Goal: Task Accomplishment & Management: Use online tool/utility

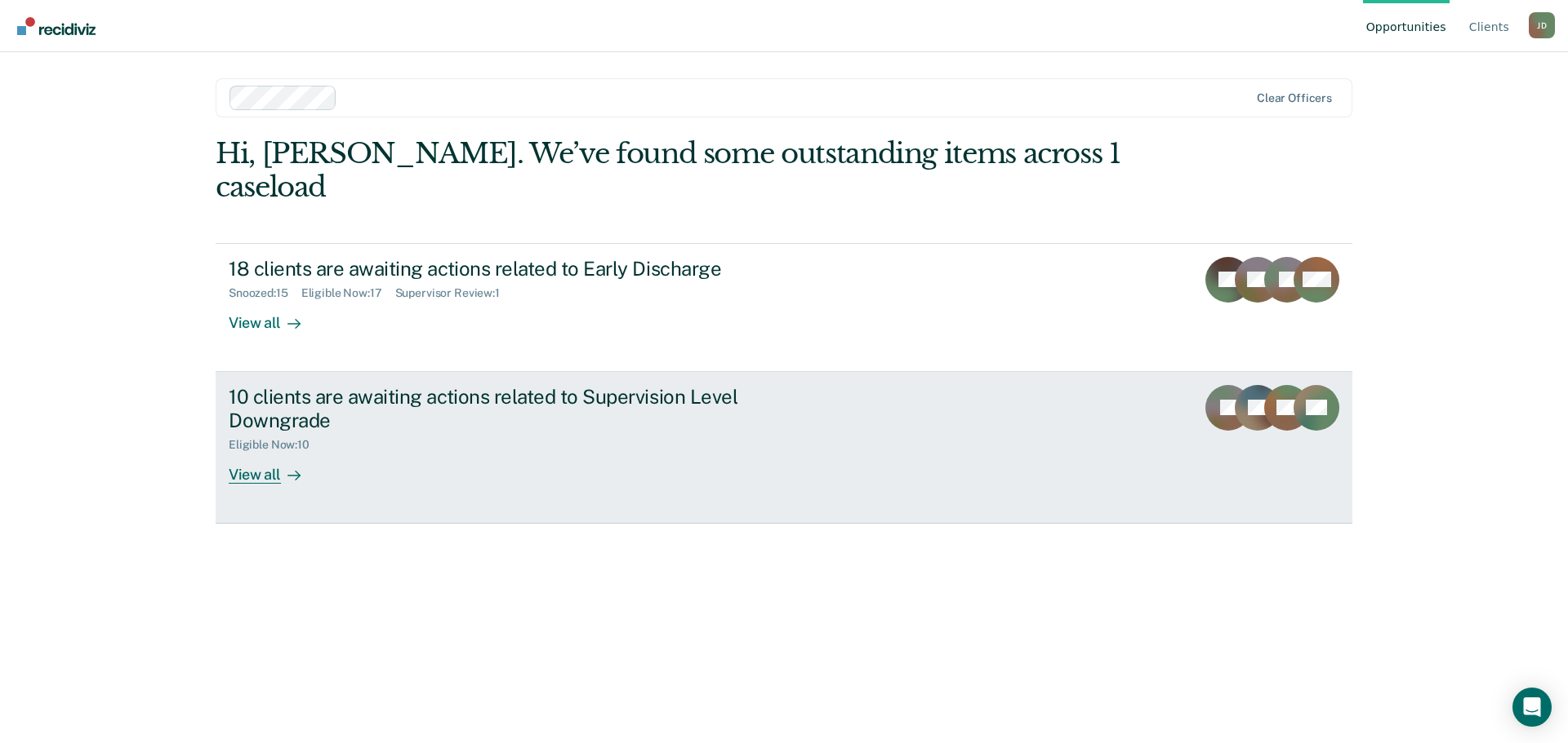
click at [237, 452] on div "View all" at bounding box center [274, 468] width 92 height 32
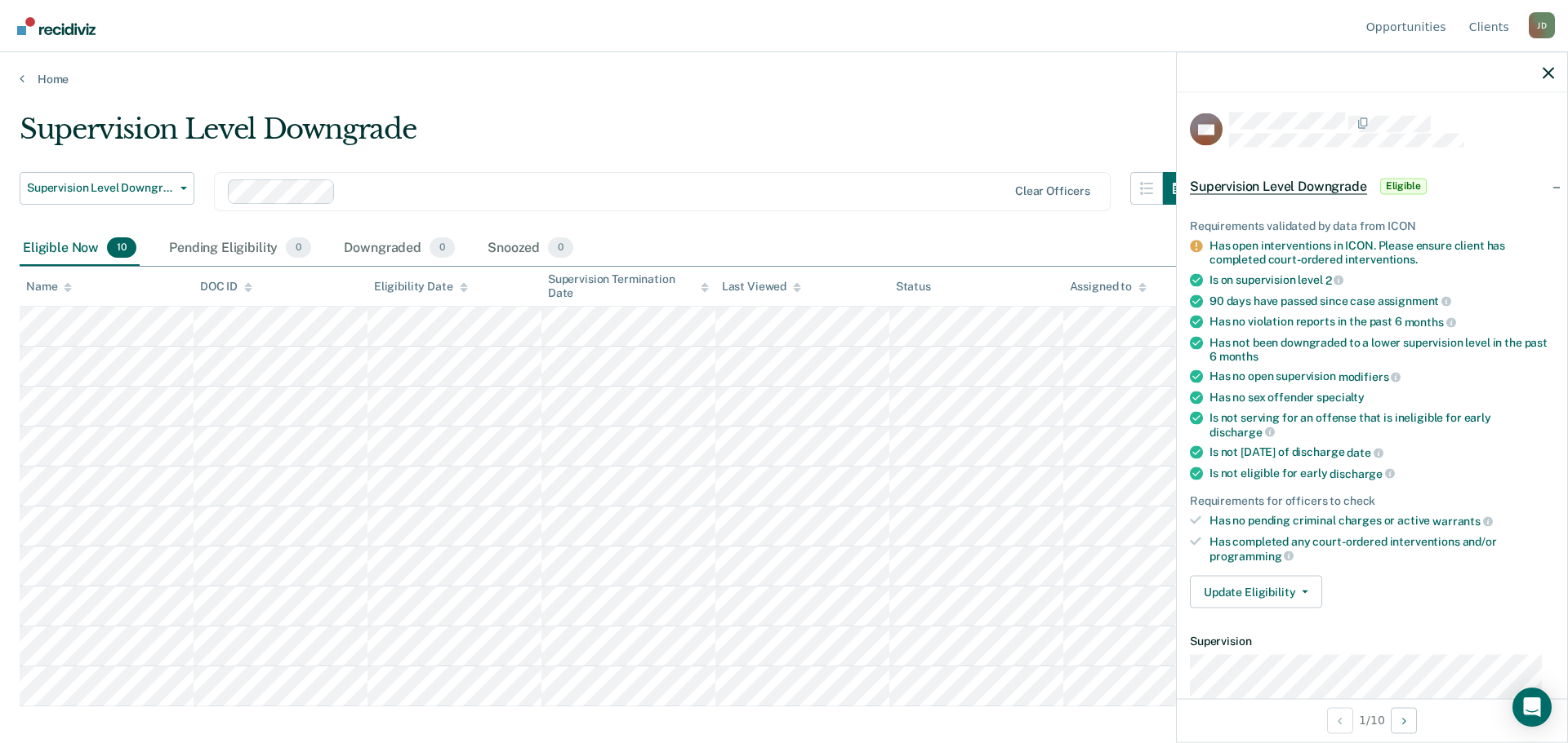
click at [1542, 67] on div at bounding box center [1372, 72] width 390 height 40
click at [1547, 70] on icon "button" at bounding box center [1548, 73] width 12 height 12
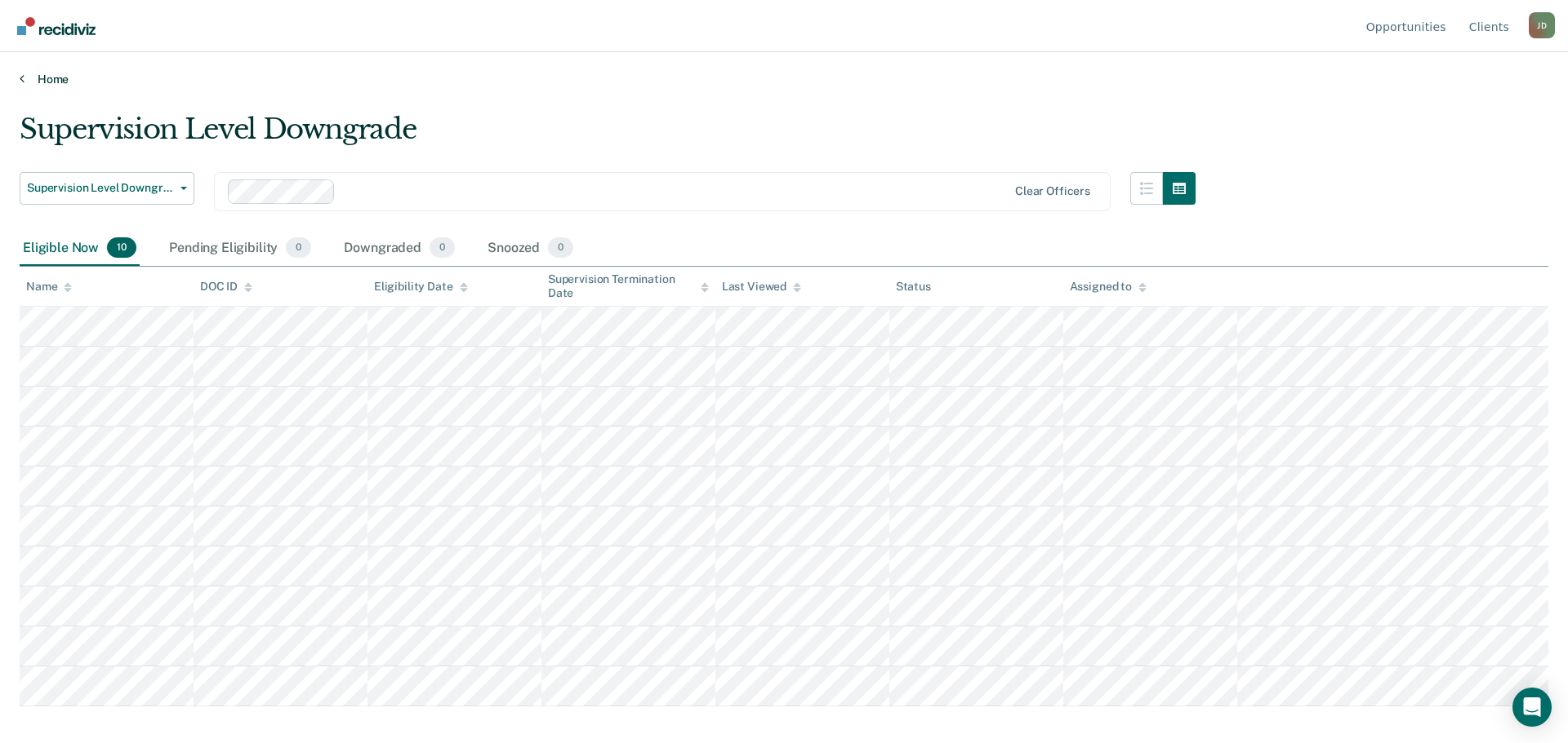
click at [65, 76] on link "Home" at bounding box center [784, 79] width 1528 height 15
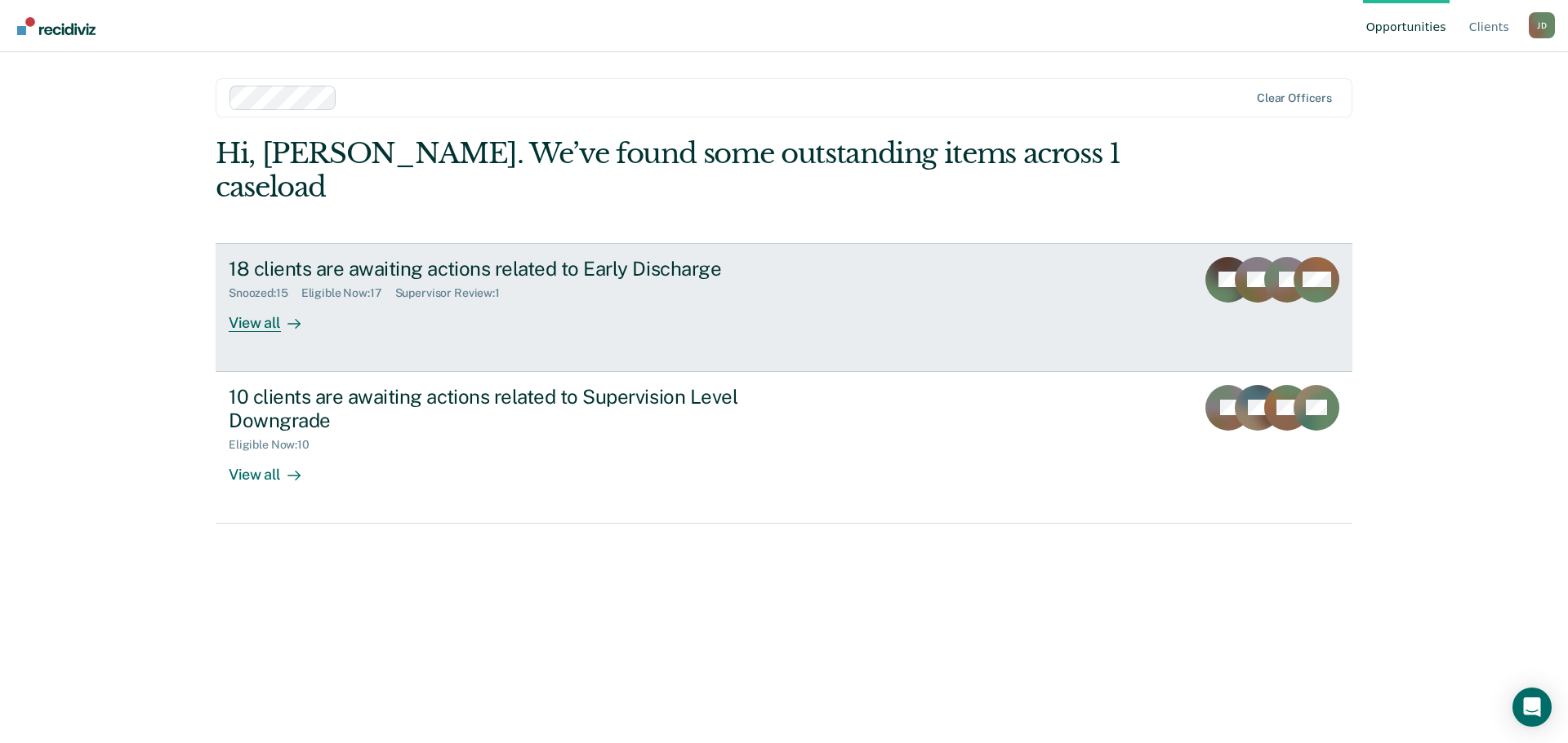
click at [334, 257] on div "18 clients are awaiting actions related to Early Discharge" at bounding box center [514, 269] width 573 height 24
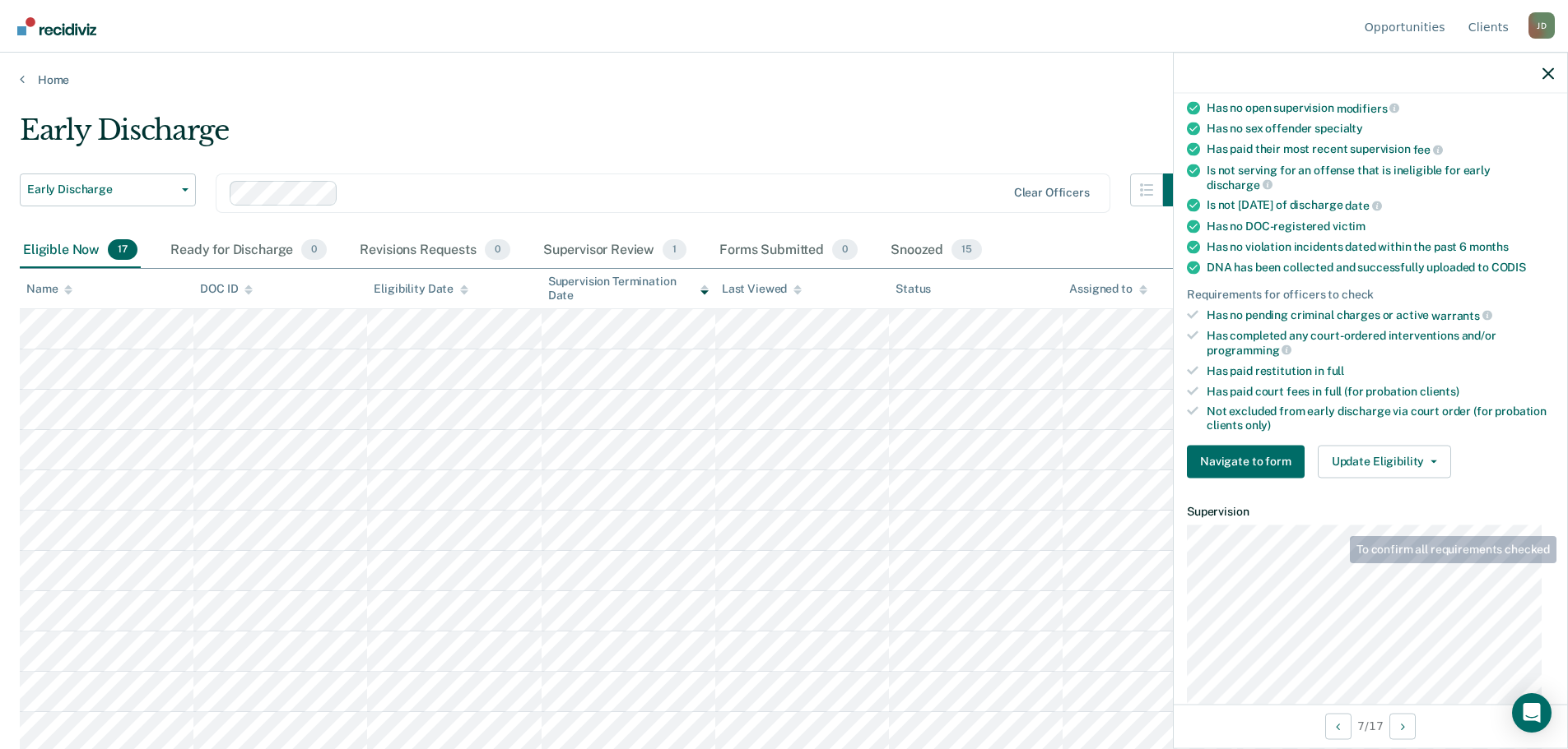
scroll to position [247, 0]
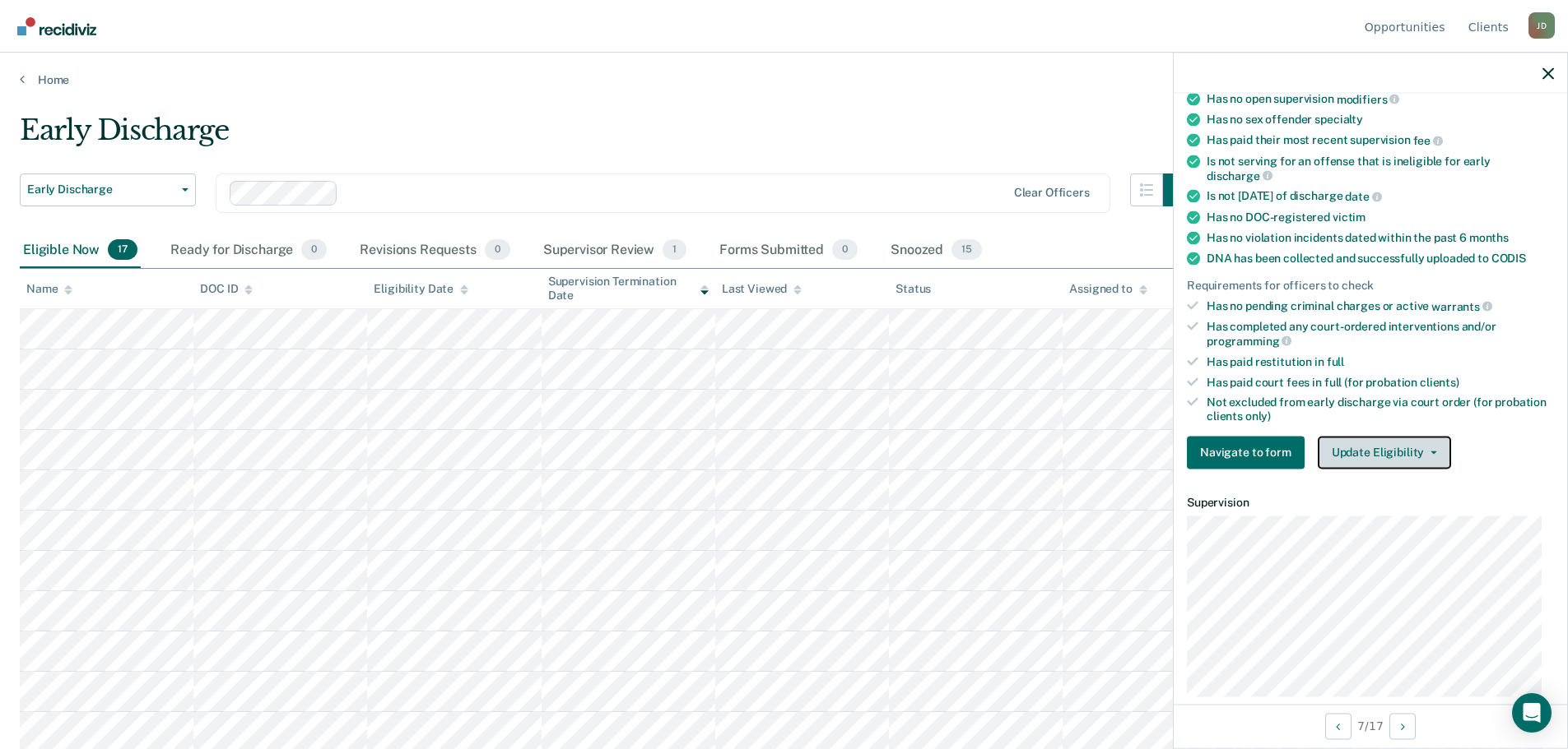
click at [1378, 448] on button "Update Eligibility" at bounding box center [1385, 452] width 133 height 32
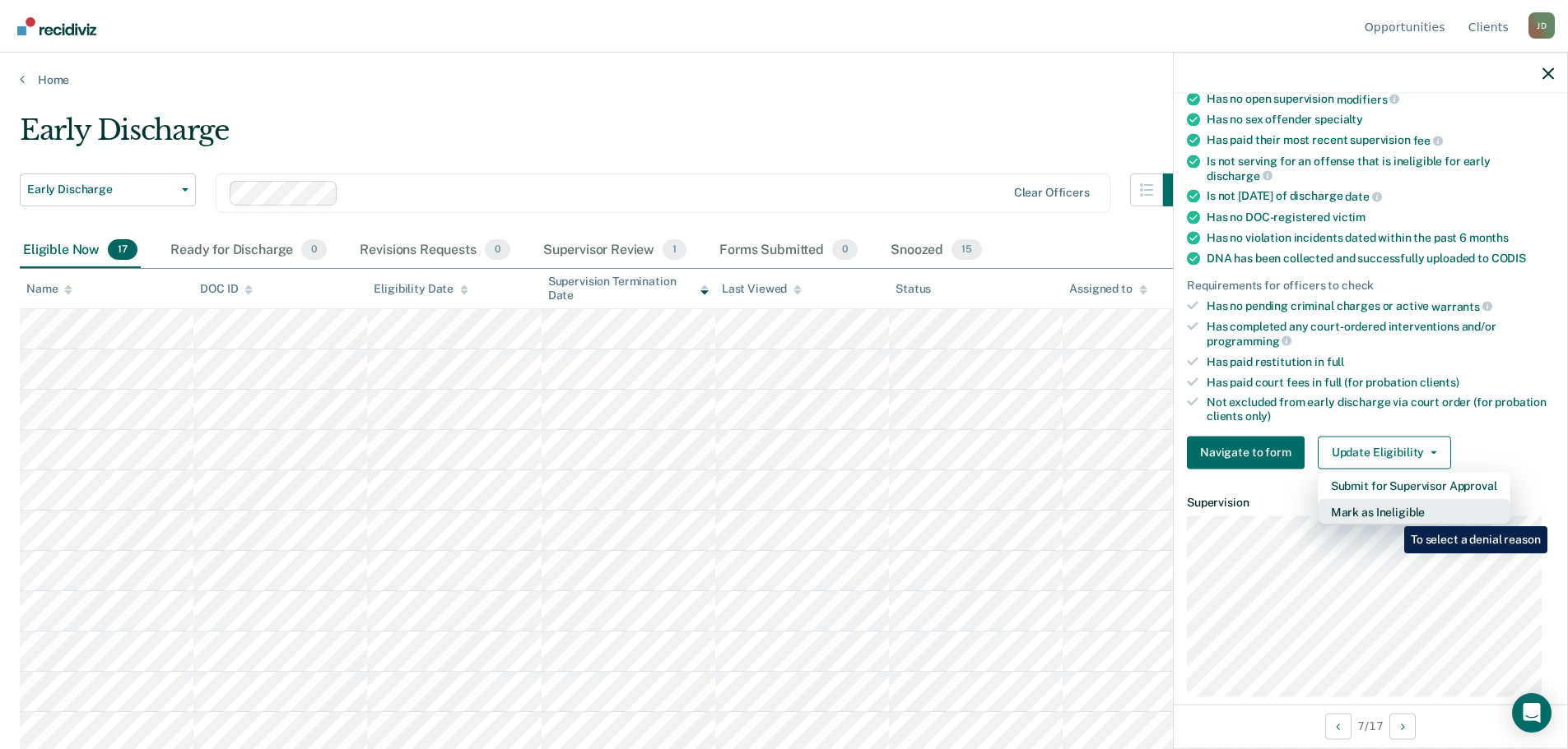
click at [1392, 514] on button "Mark as Ineligible" at bounding box center [1414, 512] width 193 height 27
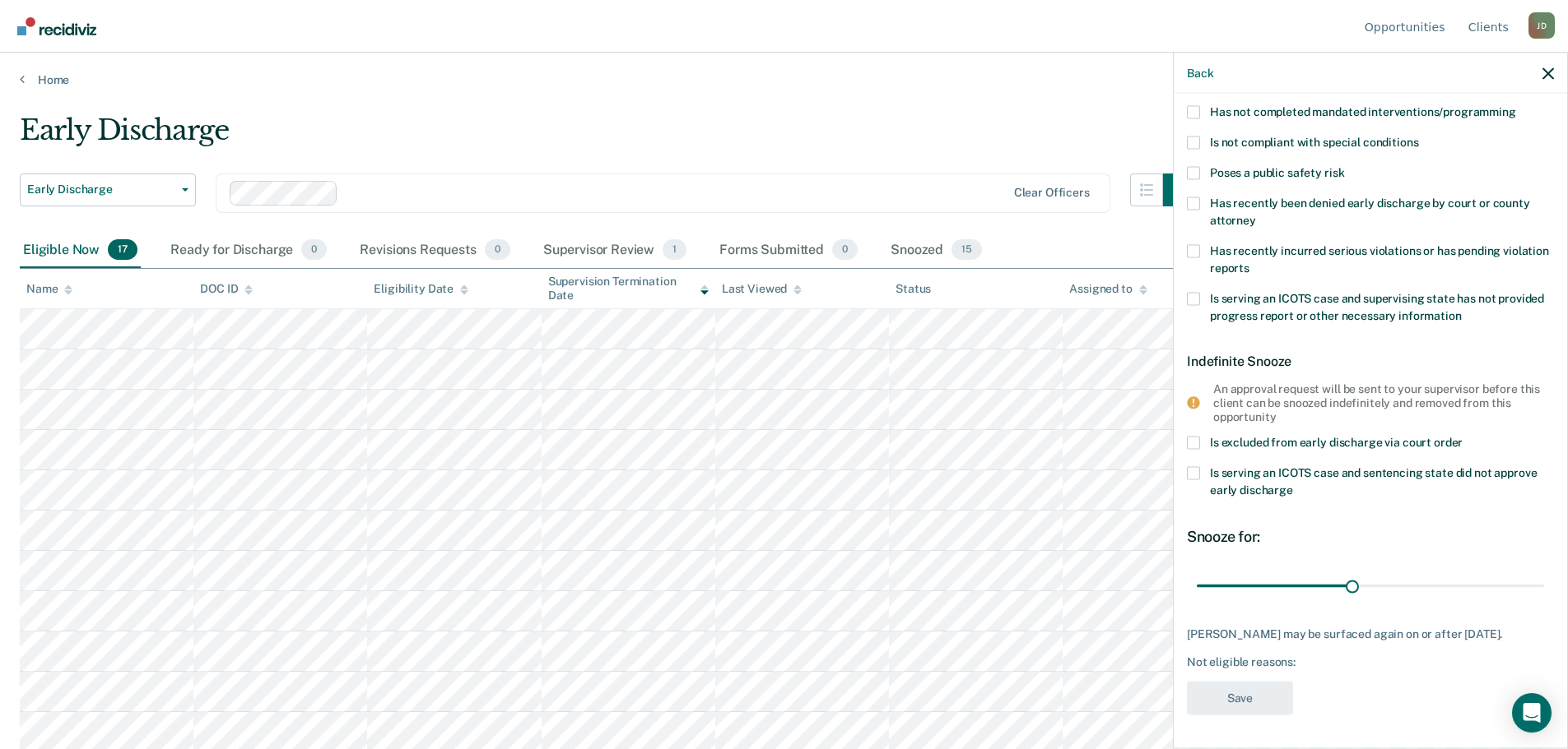
scroll to position [6, 0]
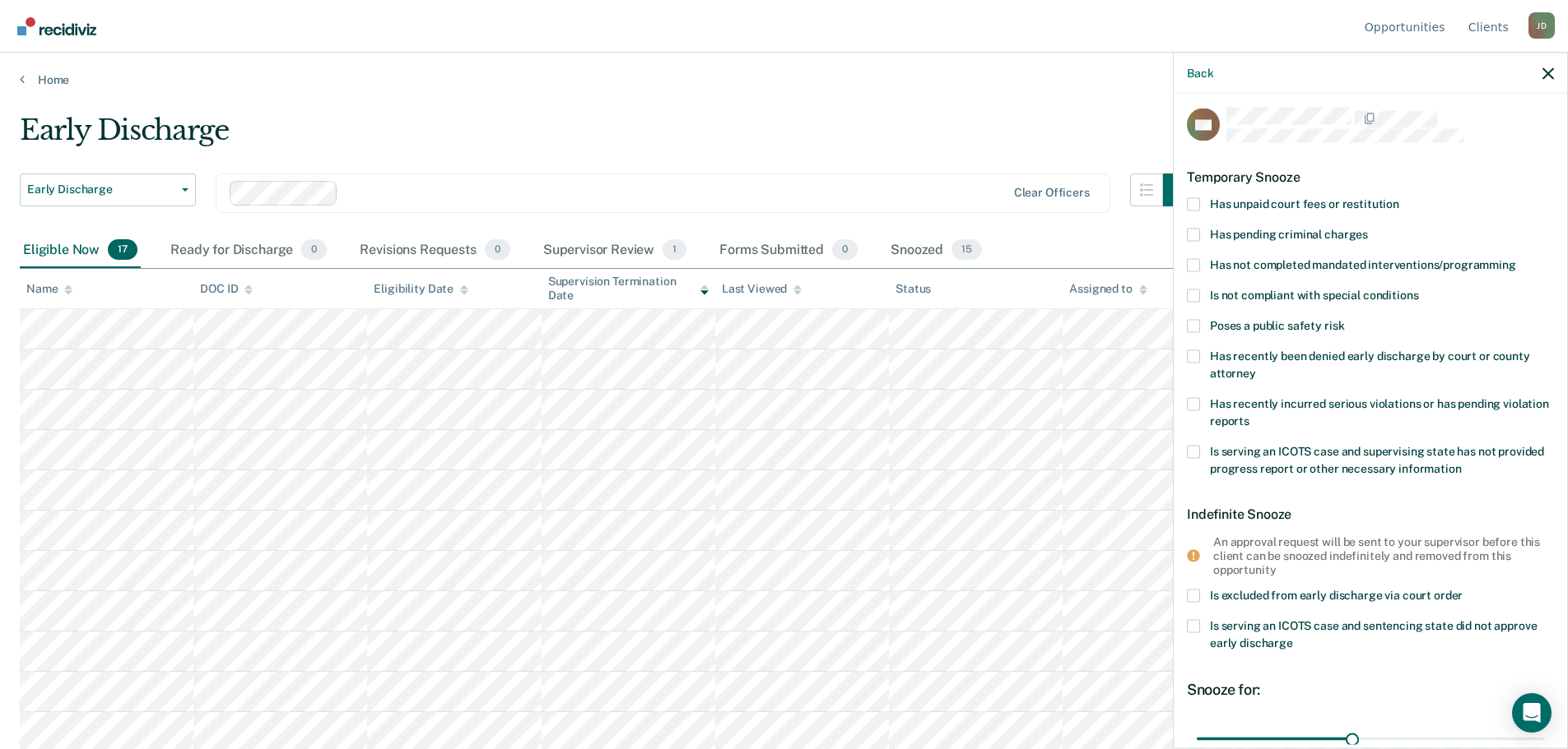
drag, startPoint x: 1195, startPoint y: 201, endPoint x: 1198, endPoint y: 212, distance: 11.4
click at [1195, 201] on span at bounding box center [1194, 204] width 13 height 13
click at [1399, 197] on input "Has unpaid court fees or restitution" at bounding box center [1399, 197] width 0 height 0
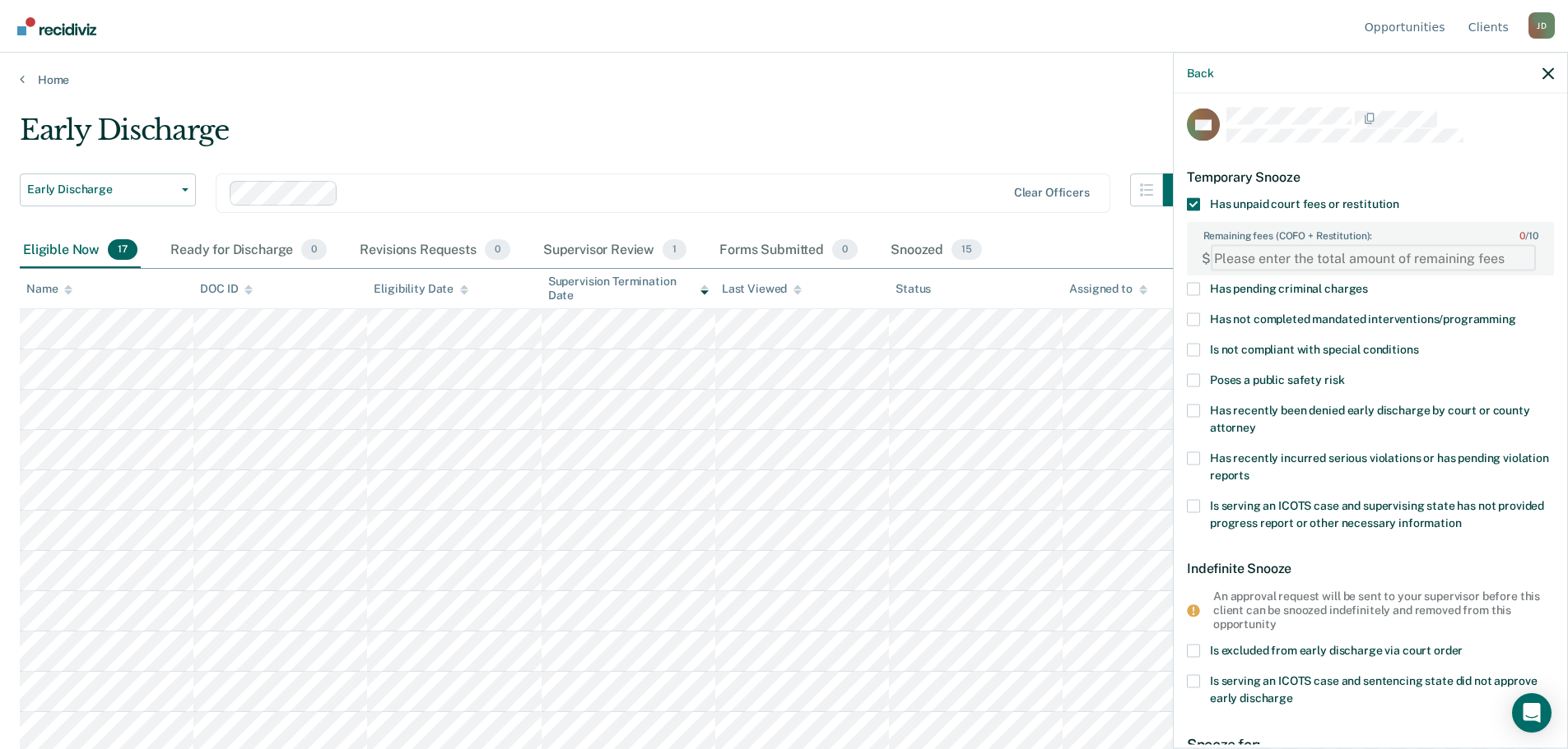
click at [1289, 257] on FEESReasonInput "Remaining fees (COFO + Restitution): 0 / 10" at bounding box center [1373, 258] width 325 height 27
click at [1514, 250] on FEESReasonInput "1" at bounding box center [1373, 258] width 325 height 27
type FEESReasonInput "0"
click at [1512, 262] on FEESReasonInput "0" at bounding box center [1373, 258] width 325 height 27
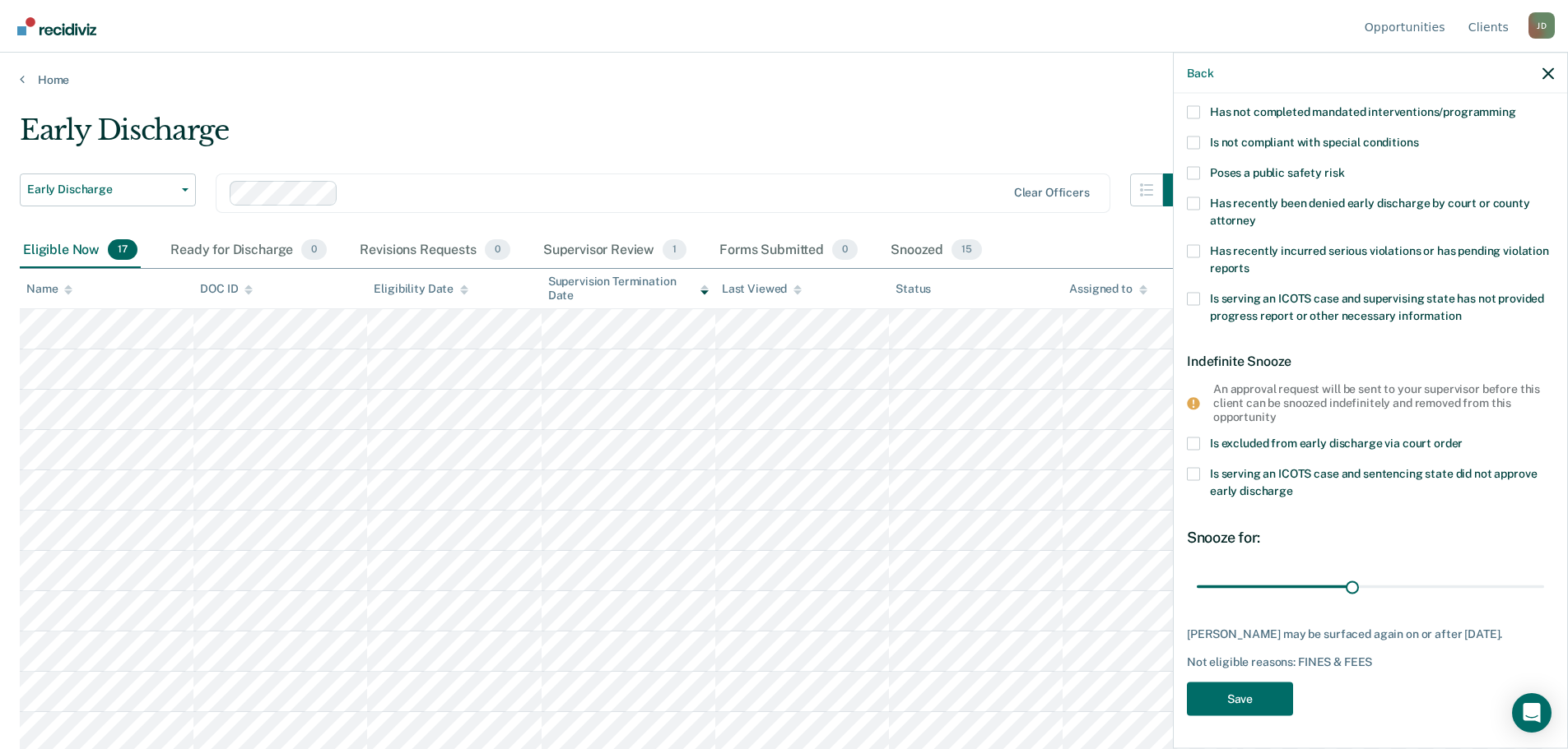
scroll to position [226, 0]
click at [1199, 397] on icon at bounding box center [1194, 403] width 13 height 13
click at [592, 247] on div "Supervisor Review 1" at bounding box center [615, 250] width 151 height 36
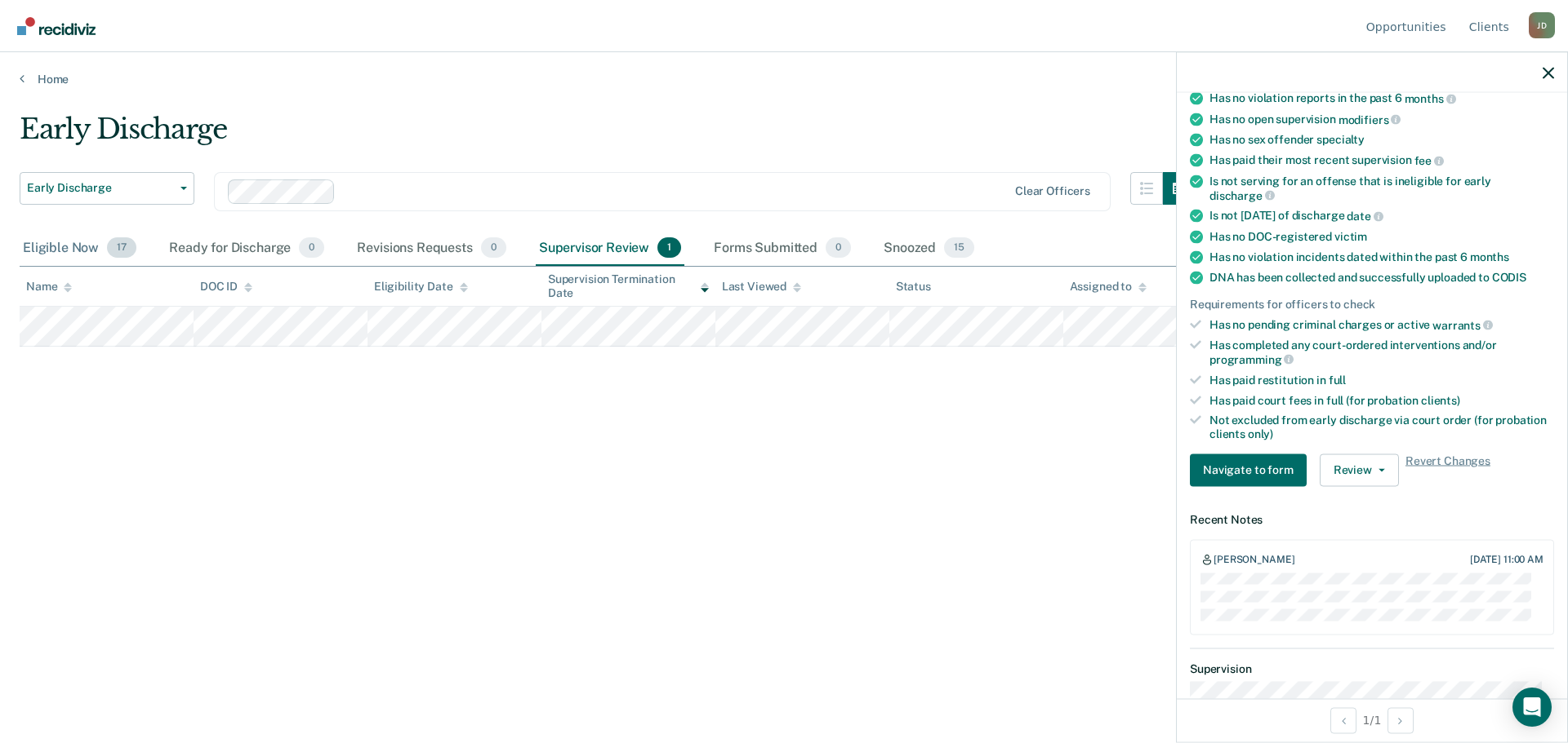
click at [68, 241] on div "Eligible Now 17" at bounding box center [79, 248] width 120 height 36
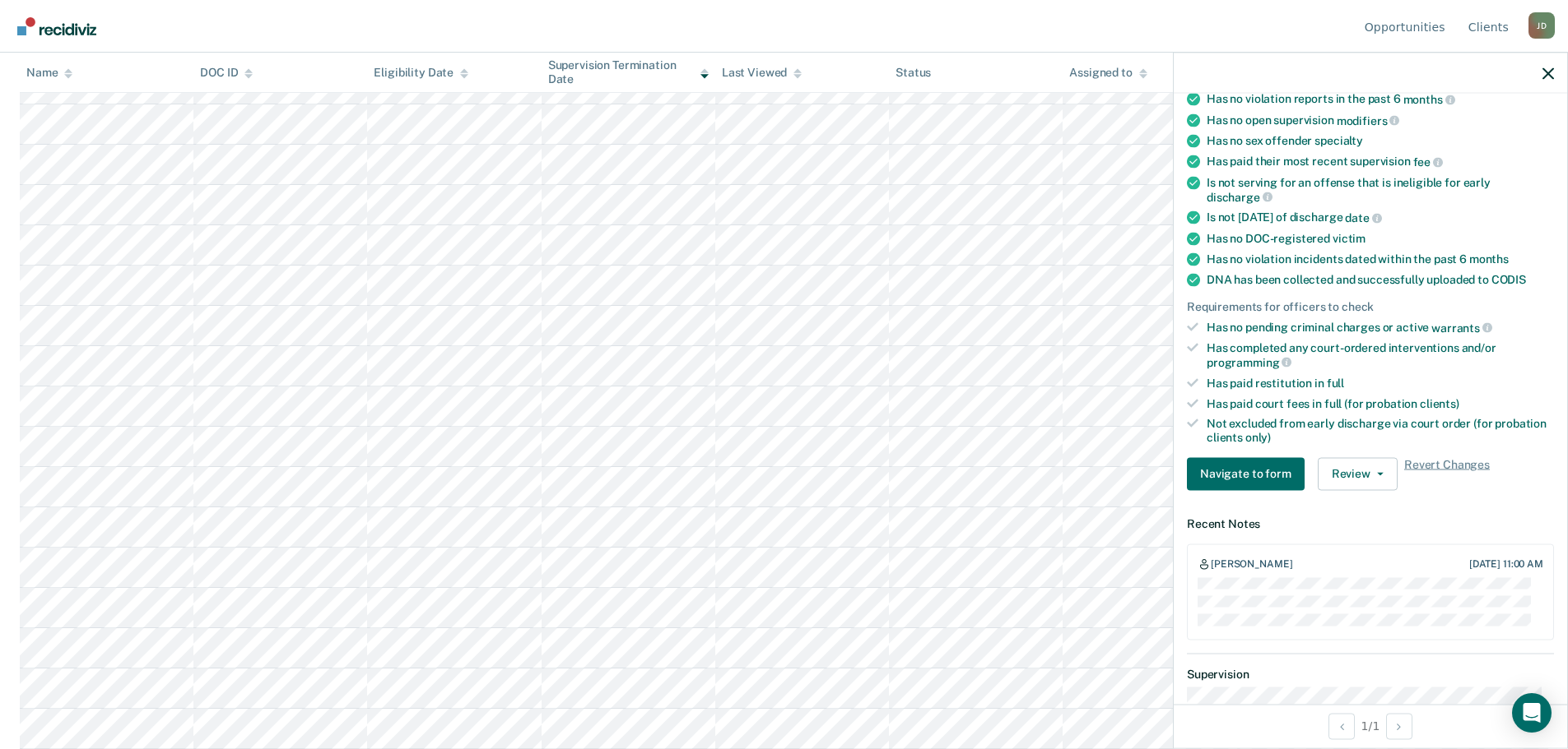
scroll to position [0, 0]
